Goal: Find contact information: Find contact information

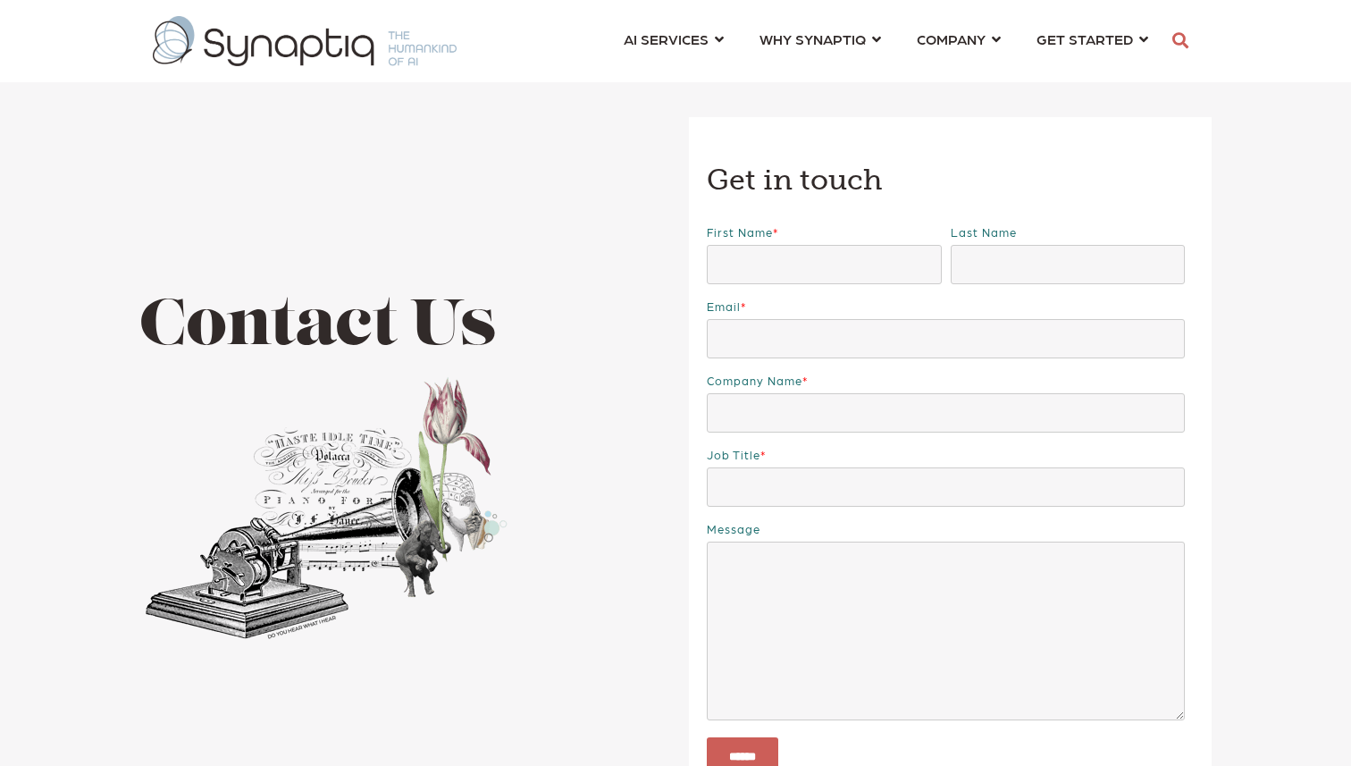
scroll to position [0, 8]
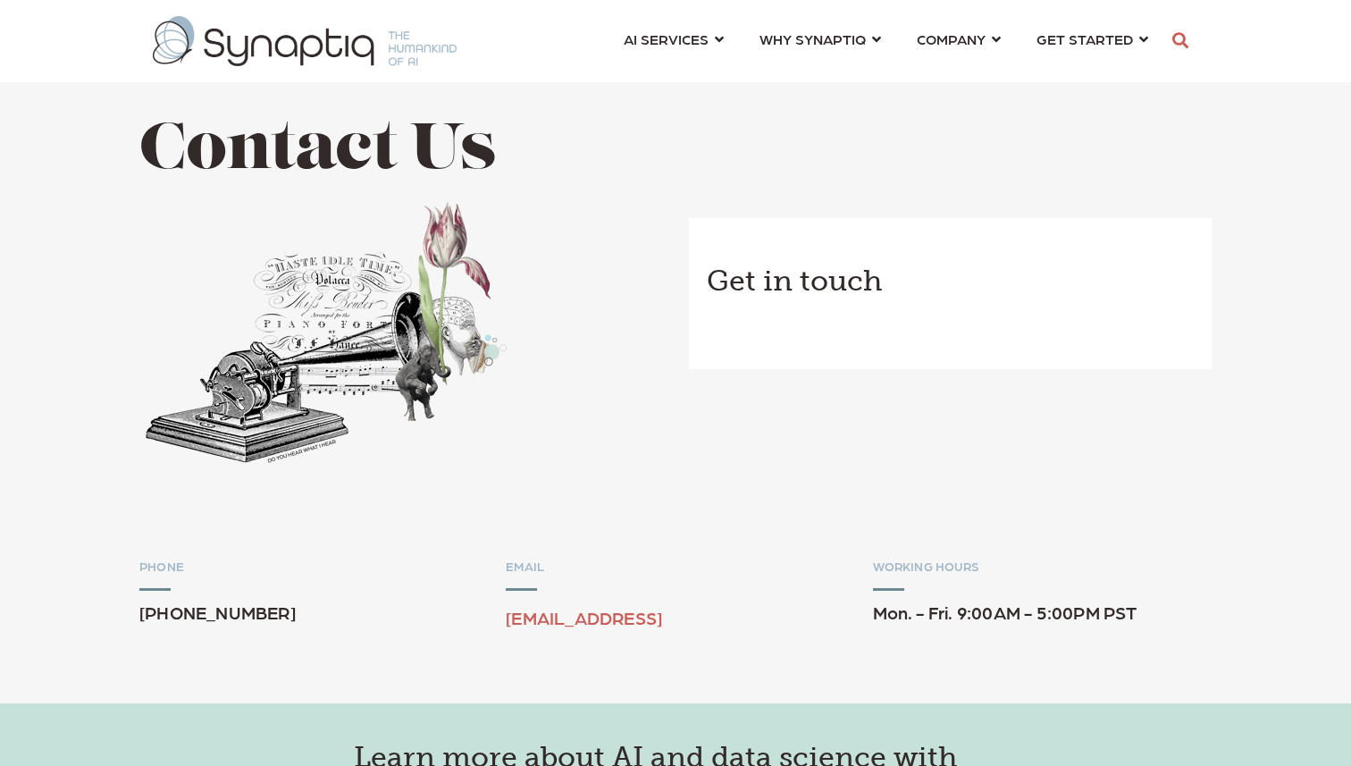
scroll to position [0, 8]
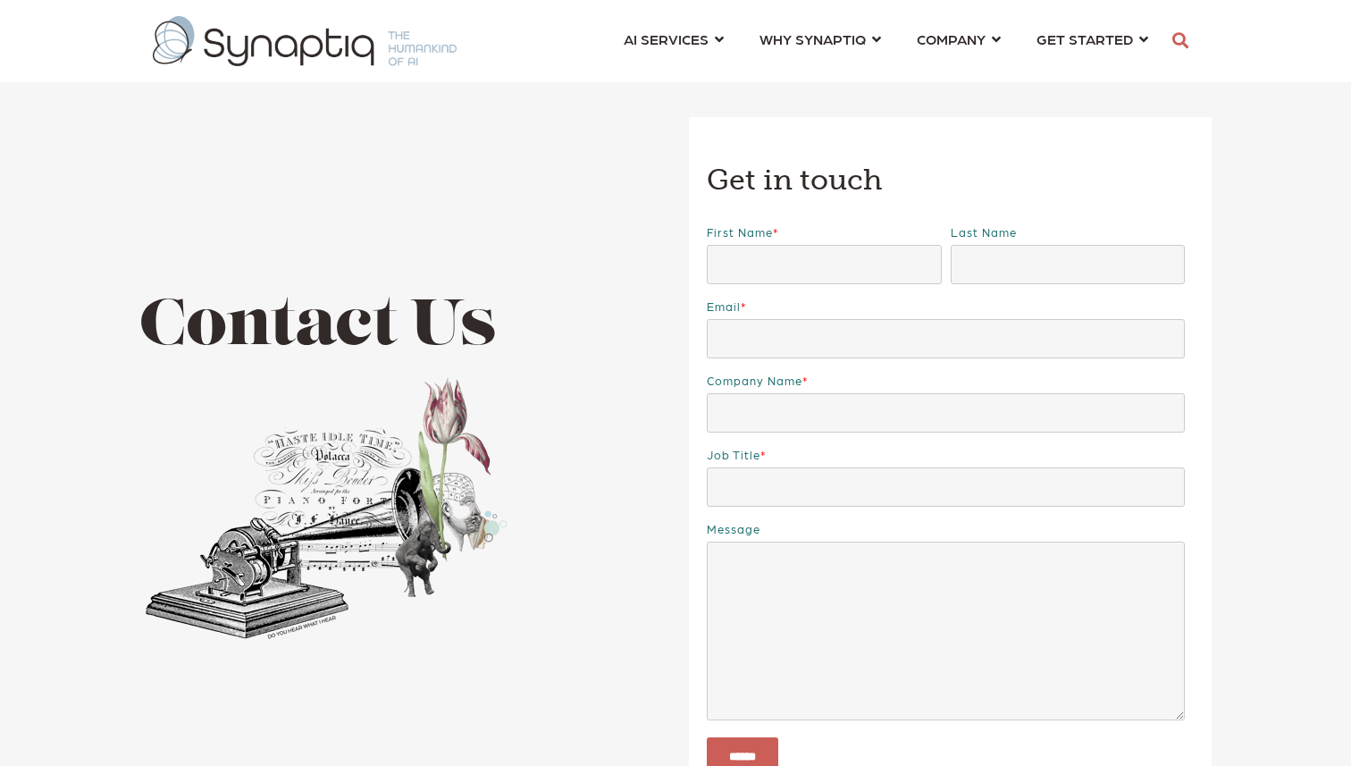
scroll to position [0, 8]
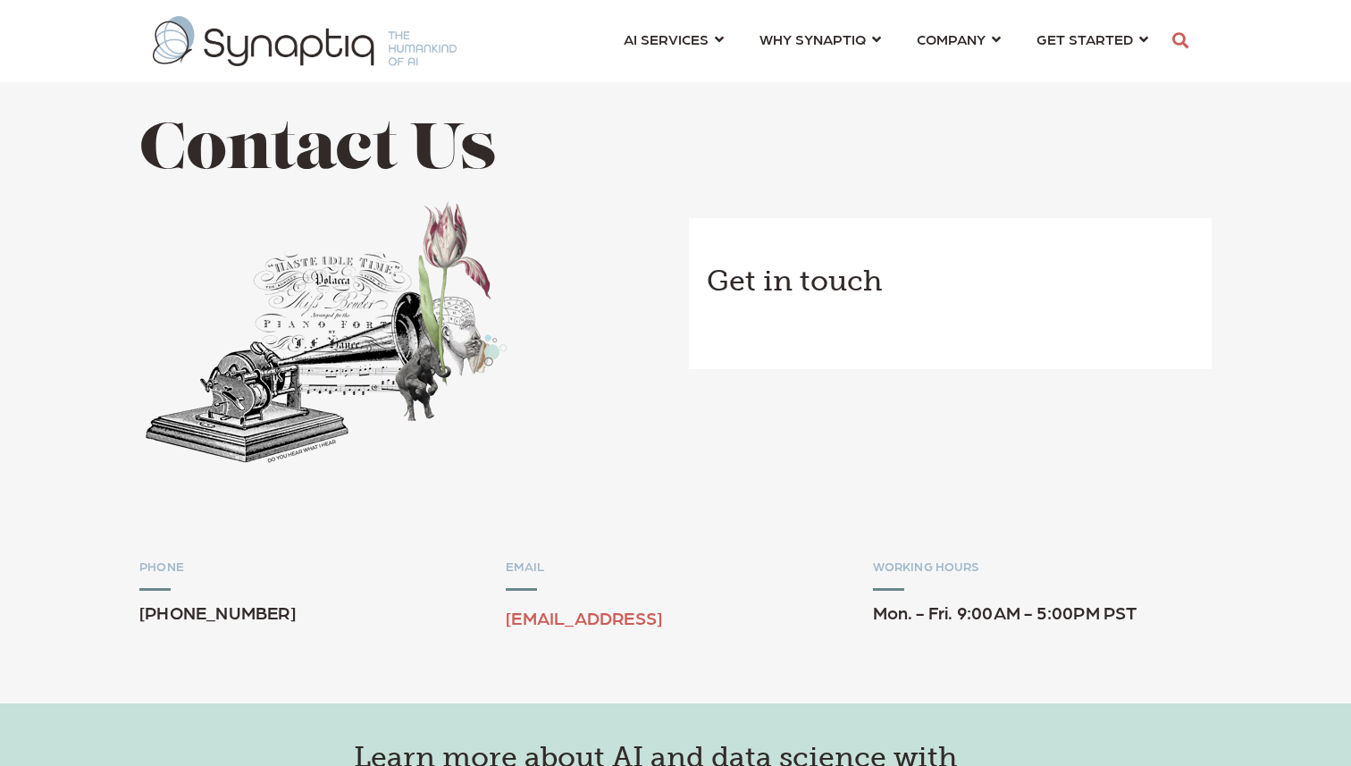
scroll to position [0, 8]
